Goal: Find specific page/section: Find specific page/section

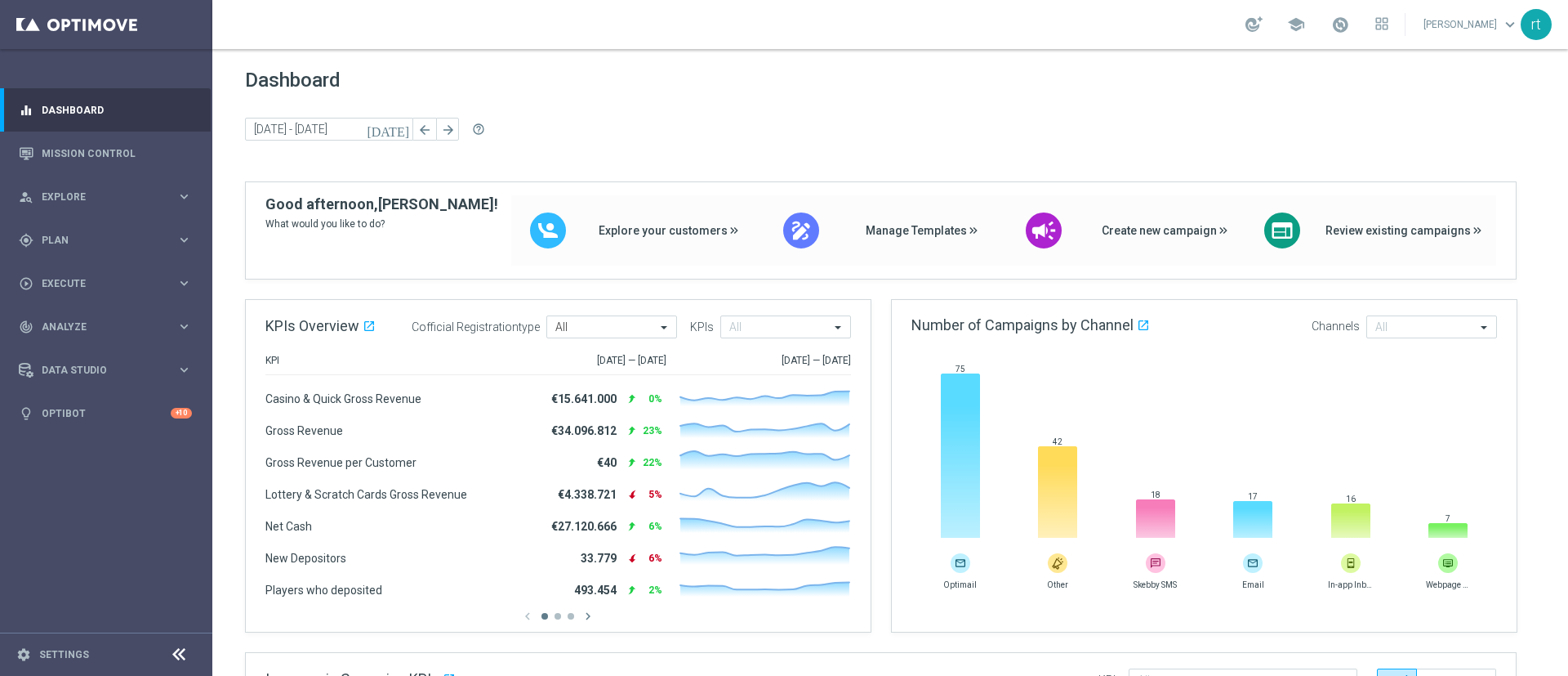
click at [544, 91] on div "Dashboard [DATE] [DATE] - [DATE] arrow_back arrow_forward help_outline" at bounding box center [890, 125] width 1290 height 112
